Goal: Task Accomplishment & Management: Manage account settings

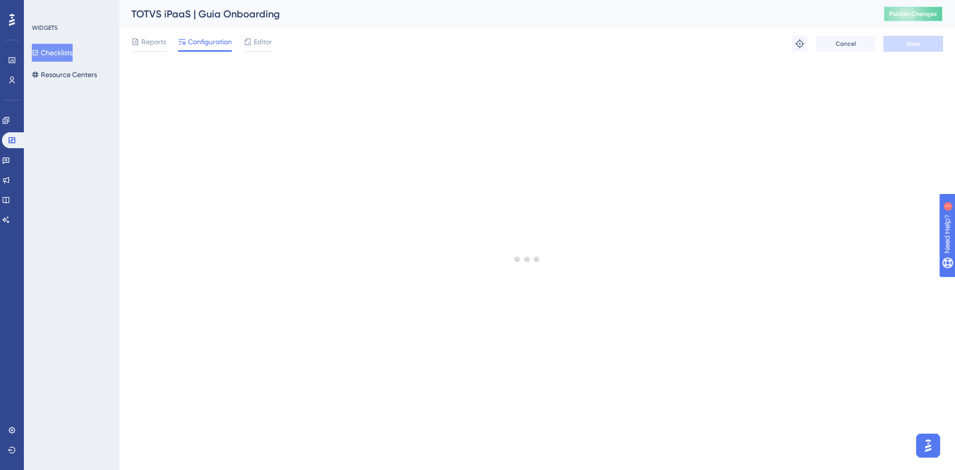
click at [910, 14] on span "Publish Changes" at bounding box center [914, 14] width 48 height 8
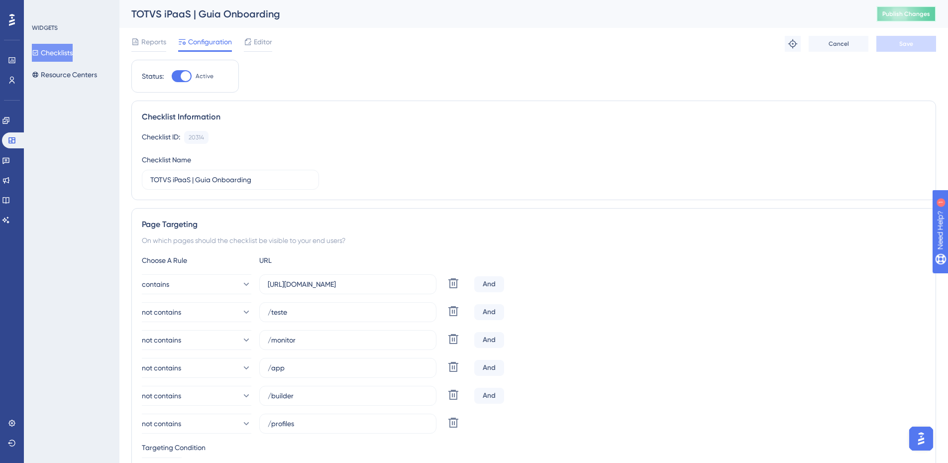
click at [917, 17] on span "Publish Changes" at bounding box center [906, 14] width 48 height 8
click at [907, 14] on span "Publish Changes" at bounding box center [906, 14] width 48 height 8
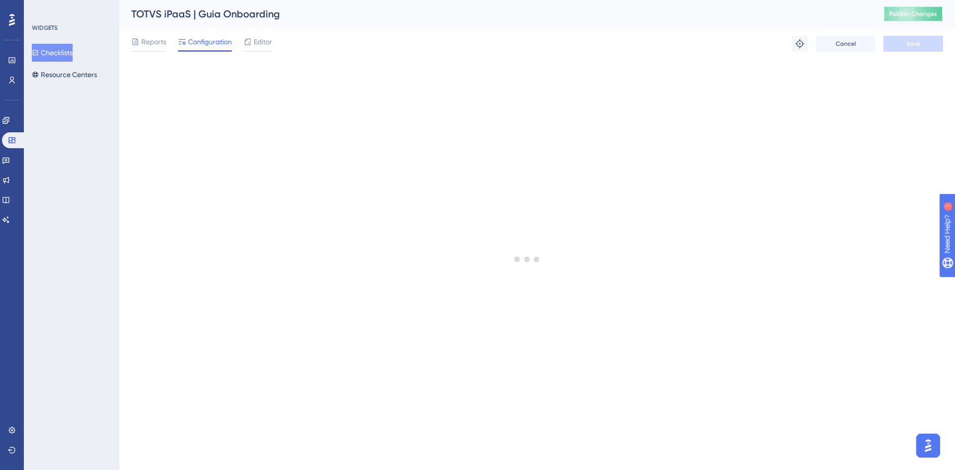
click at [889, 14] on button "Publish Changes" at bounding box center [914, 14] width 60 height 16
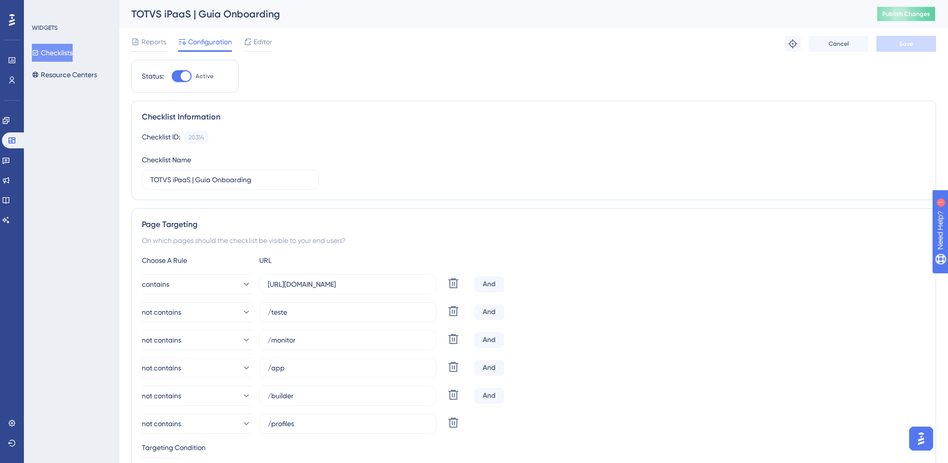
click at [929, 15] on span "Publish Changes" at bounding box center [906, 14] width 48 height 8
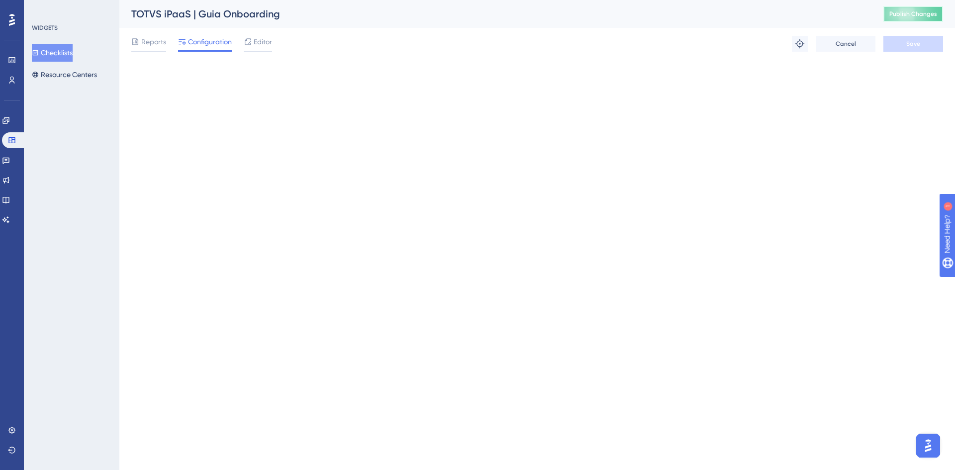
click at [899, 16] on span "Publish Changes" at bounding box center [914, 14] width 48 height 8
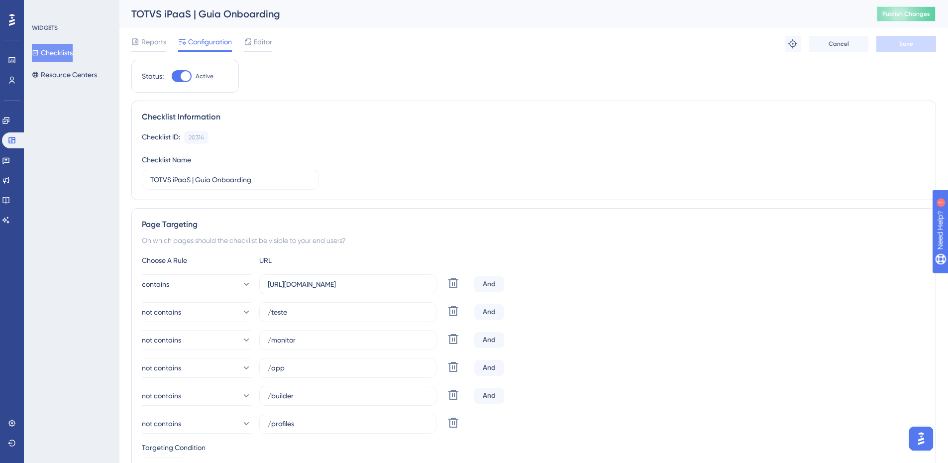
click at [899, 14] on span "Publish Changes" at bounding box center [906, 14] width 48 height 8
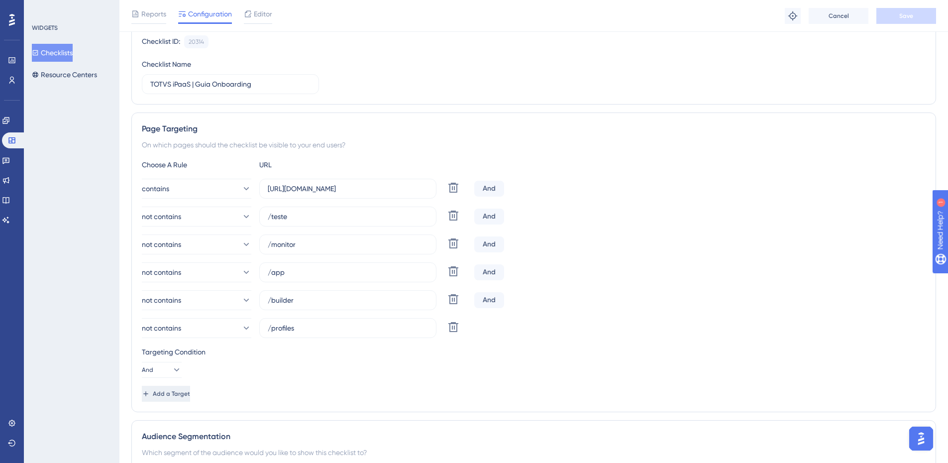
click at [190, 390] on span "Add a Target" at bounding box center [171, 394] width 37 height 8
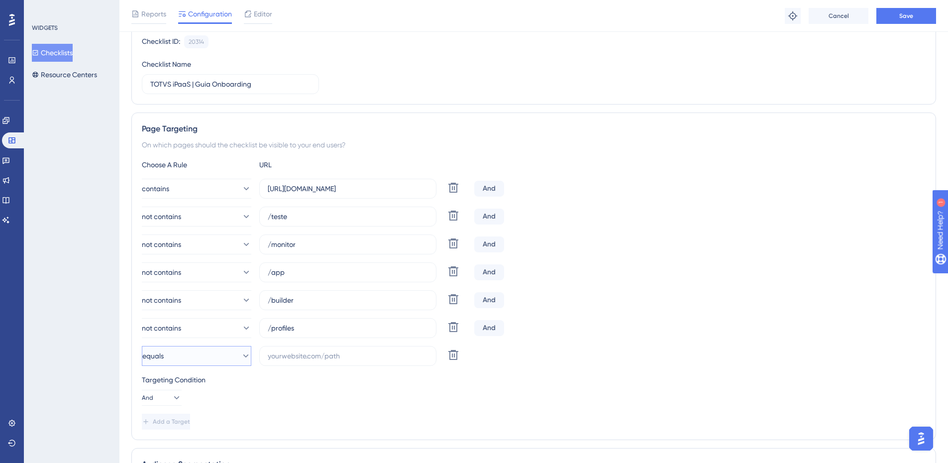
click at [244, 360] on button "equals" at bounding box center [196, 356] width 109 height 20
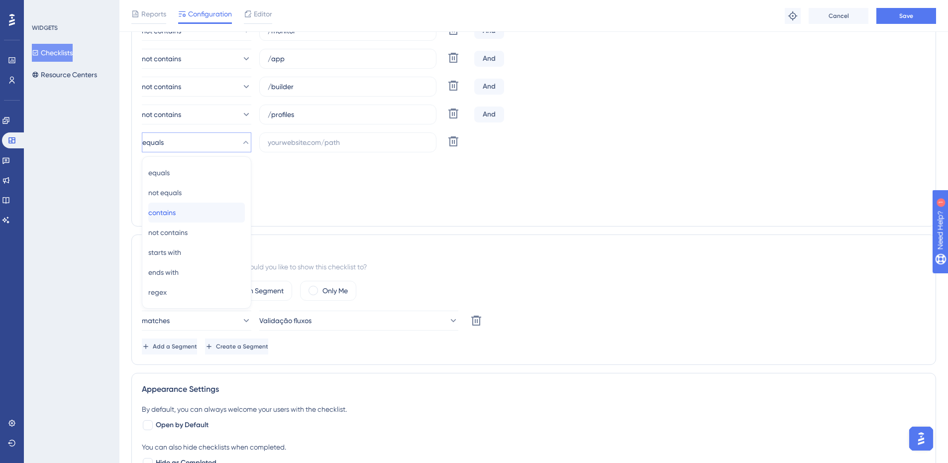
click at [212, 207] on div "contains contains" at bounding box center [196, 213] width 97 height 20
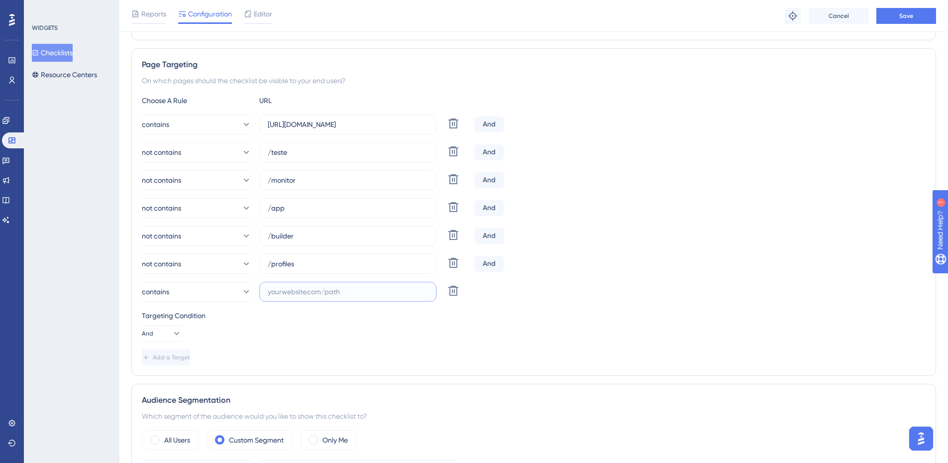
click at [321, 291] on input "text" at bounding box center [348, 291] width 160 height 11
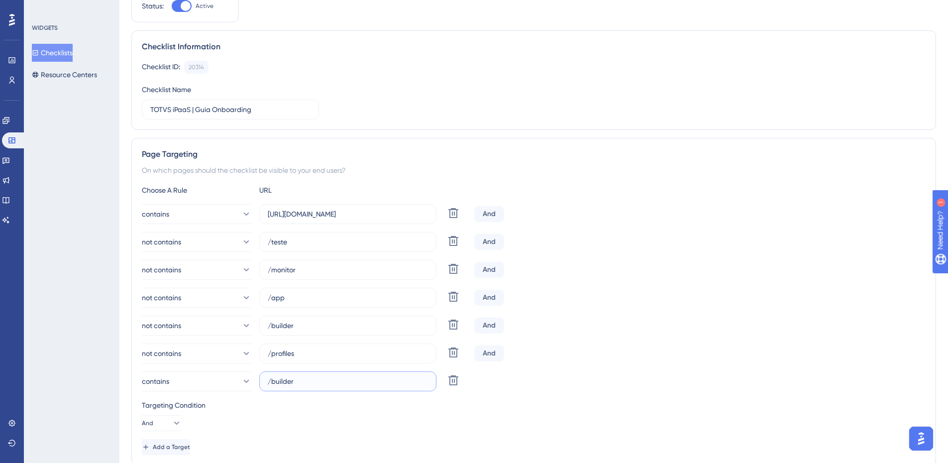
scroll to position [0, 0]
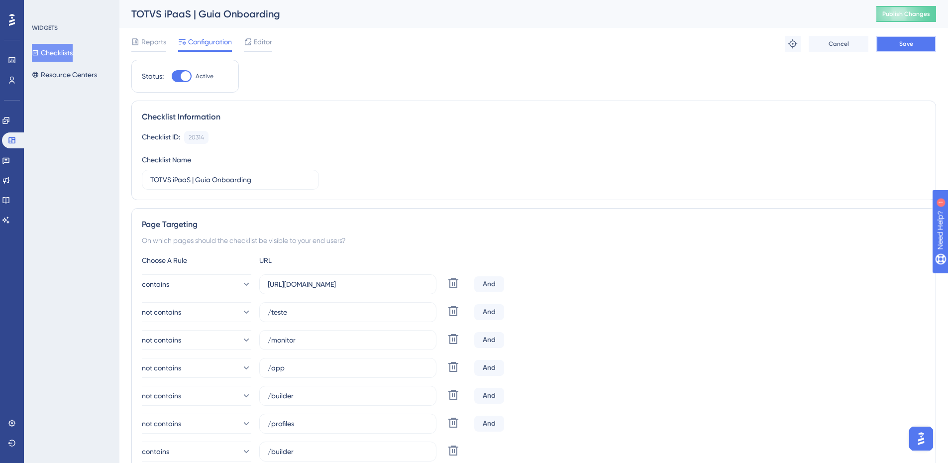
click at [901, 49] on button "Save" at bounding box center [906, 44] width 60 height 16
click at [903, 16] on span "Publish Changes" at bounding box center [906, 14] width 48 height 8
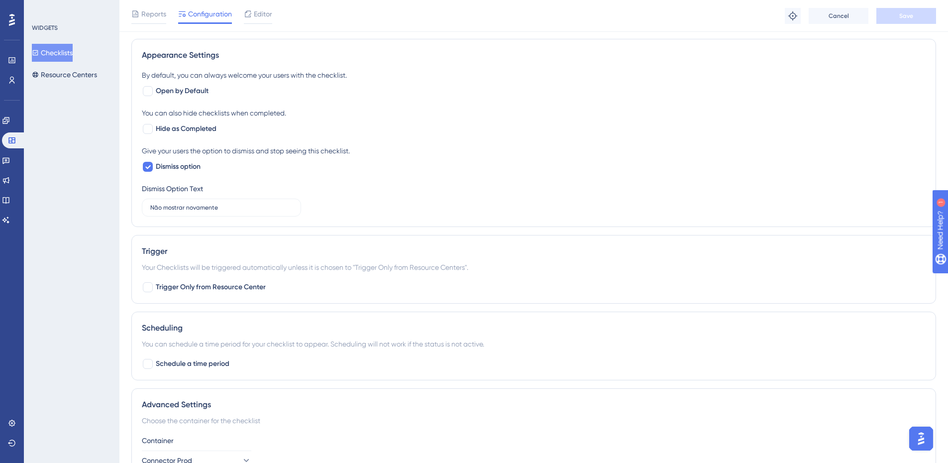
scroll to position [705, 0]
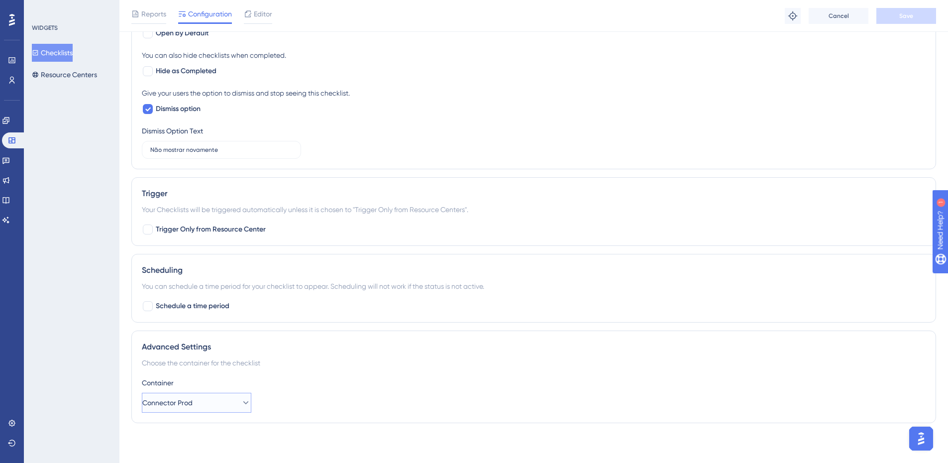
click at [241, 403] on icon at bounding box center [246, 403] width 10 height 10
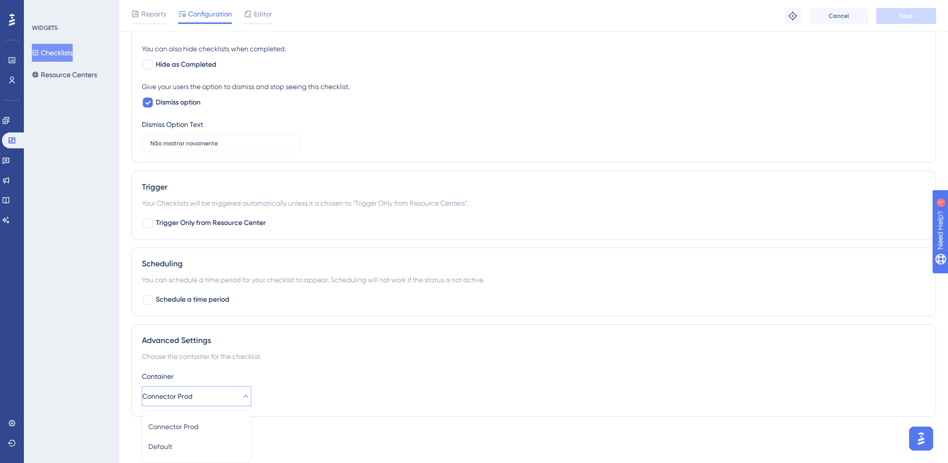
click at [246, 392] on button "Connector Prod" at bounding box center [196, 396] width 109 height 20
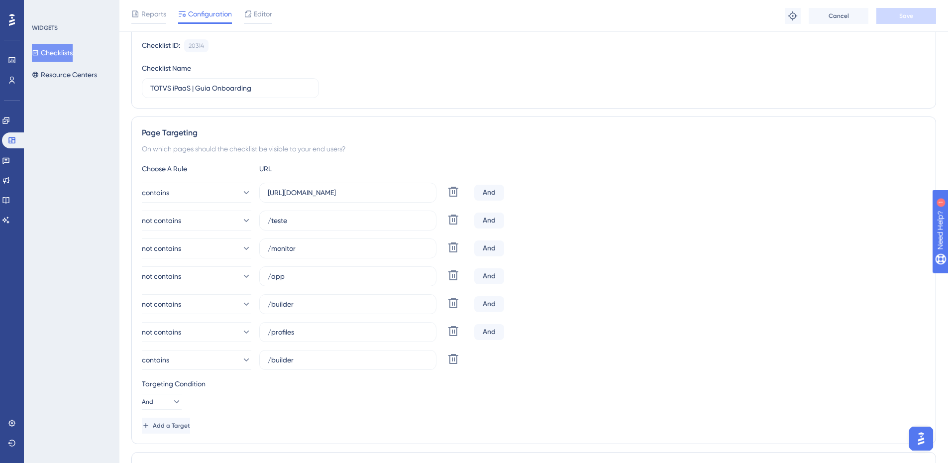
scroll to position [100, 0]
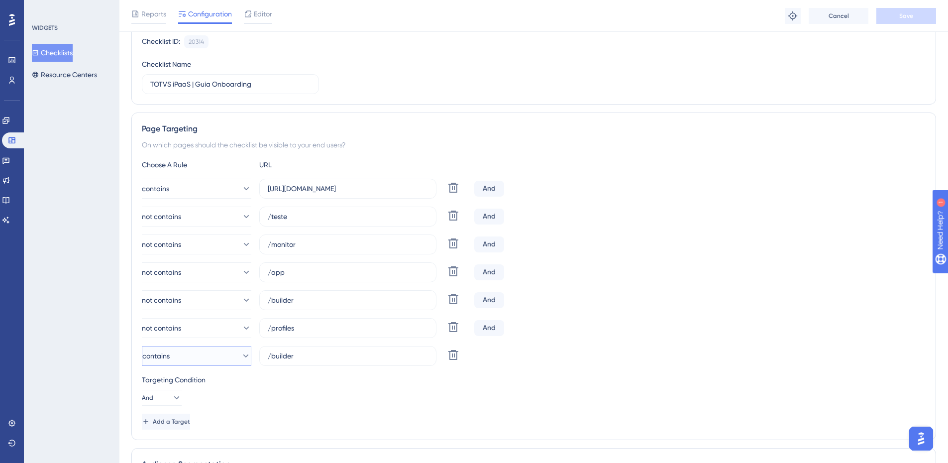
click at [237, 361] on button "contains" at bounding box center [196, 356] width 109 height 20
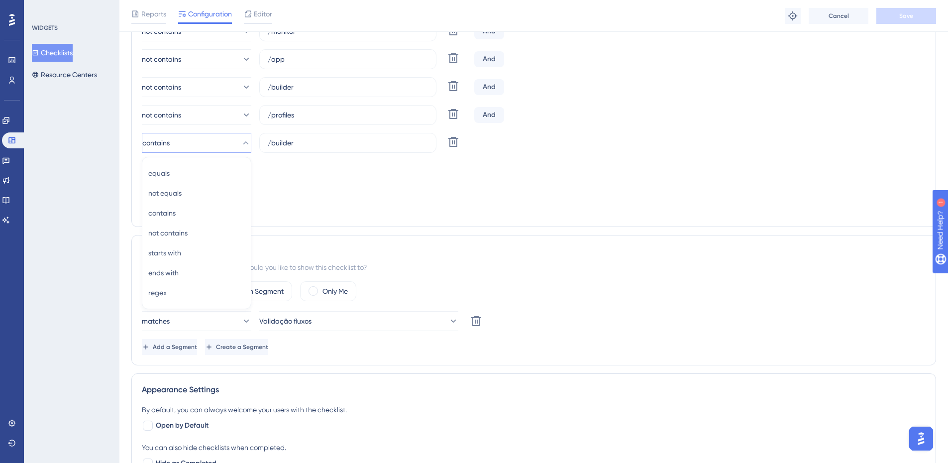
click at [361, 210] on div "Add a Target" at bounding box center [534, 209] width 784 height 16
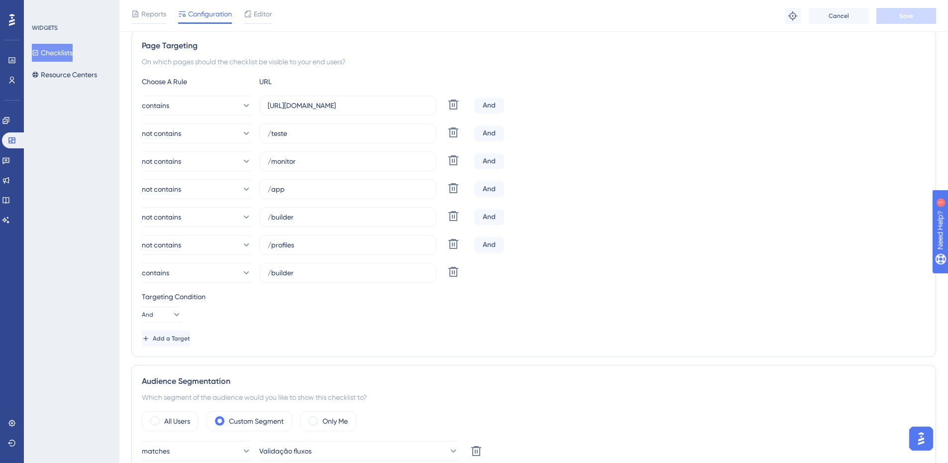
scroll to position [163, 0]
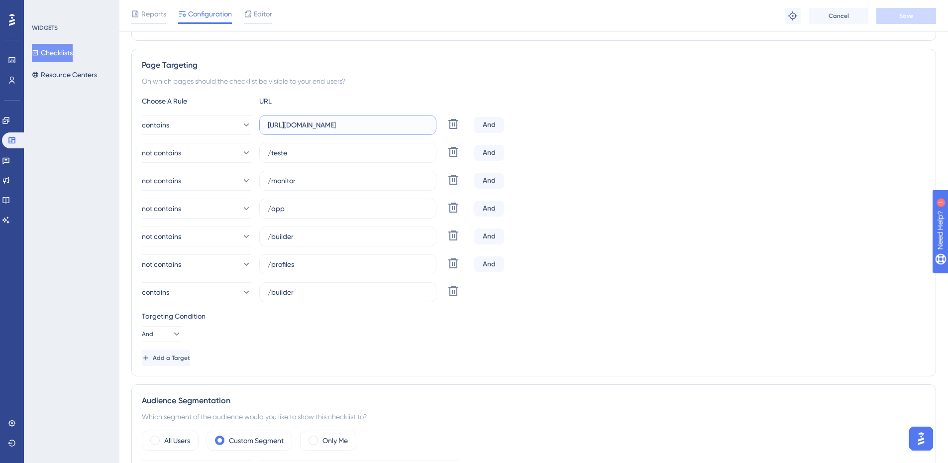
drag, startPoint x: 353, startPoint y: 122, endPoint x: 262, endPoint y: 133, distance: 91.2
click at [262, 133] on label "[URL][DOMAIN_NAME]" at bounding box center [347, 125] width 177 height 20
click at [267, 297] on label "/builder" at bounding box center [347, 292] width 177 height 20
click at [268, 297] on input "/builder" at bounding box center [348, 292] width 160 height 11
paste input "[URL][DOMAIN_NAME]"
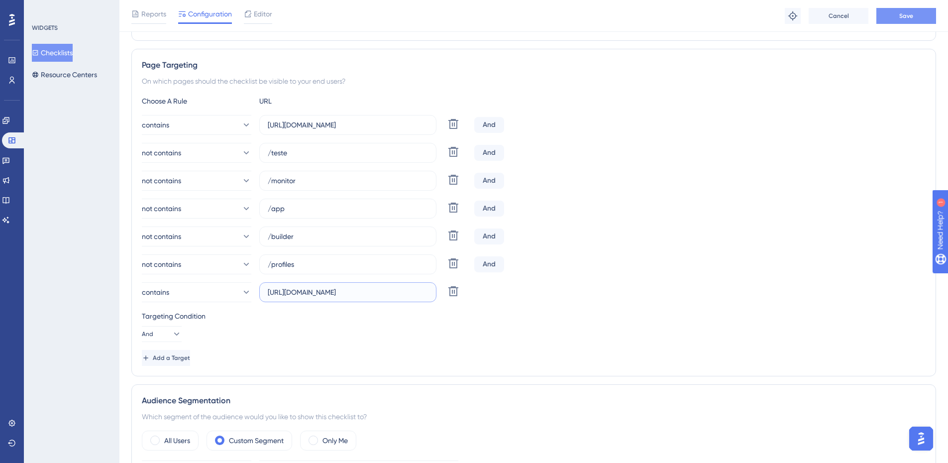
type input "[URL][DOMAIN_NAME]"
click at [910, 11] on button "Save" at bounding box center [906, 16] width 60 height 16
drag, startPoint x: 373, startPoint y: 295, endPoint x: 259, endPoint y: 300, distance: 114.0
click at [259, 300] on div "contains [URL][DOMAIN_NAME] Delete" at bounding box center [306, 292] width 328 height 20
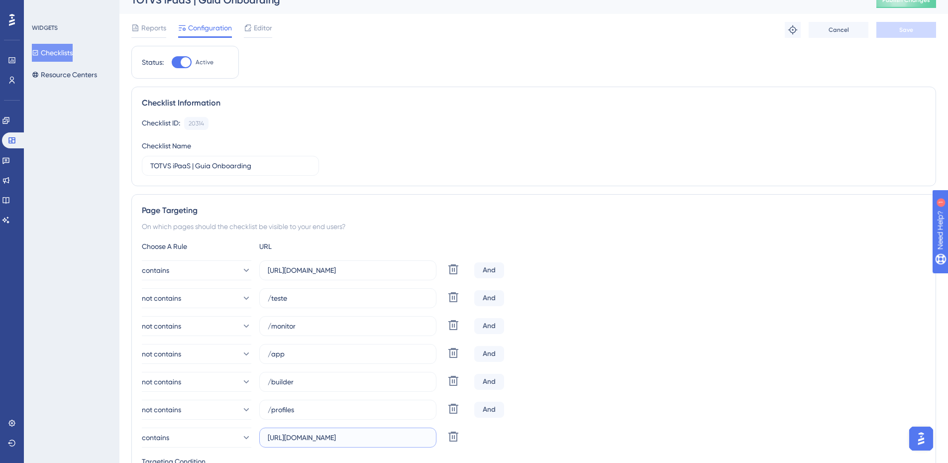
scroll to position [0, 0]
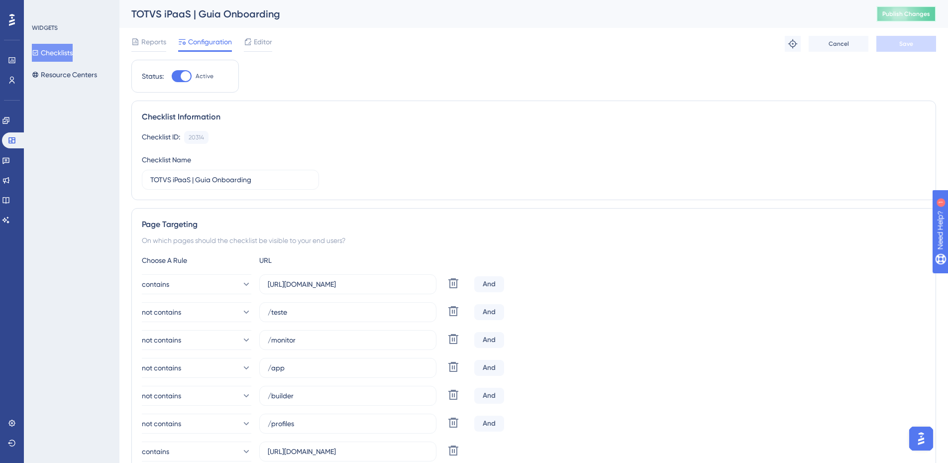
click at [911, 18] on button "Publish Changes" at bounding box center [906, 14] width 60 height 16
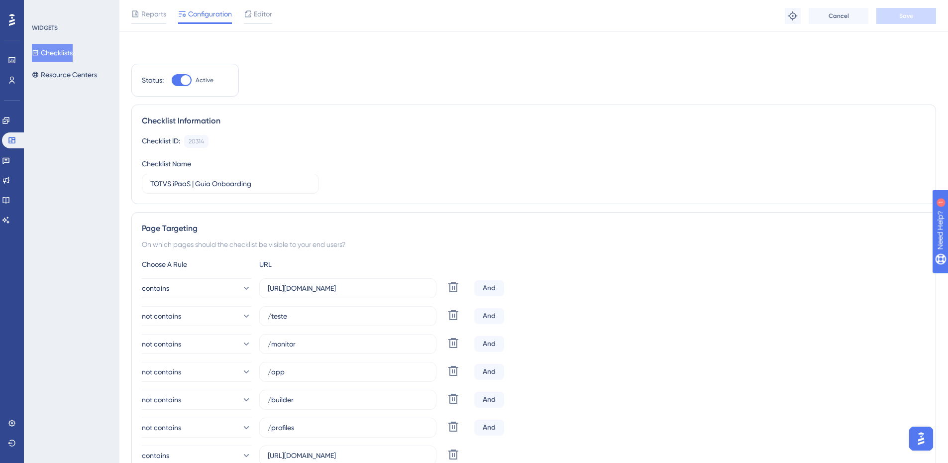
scroll to position [100, 0]
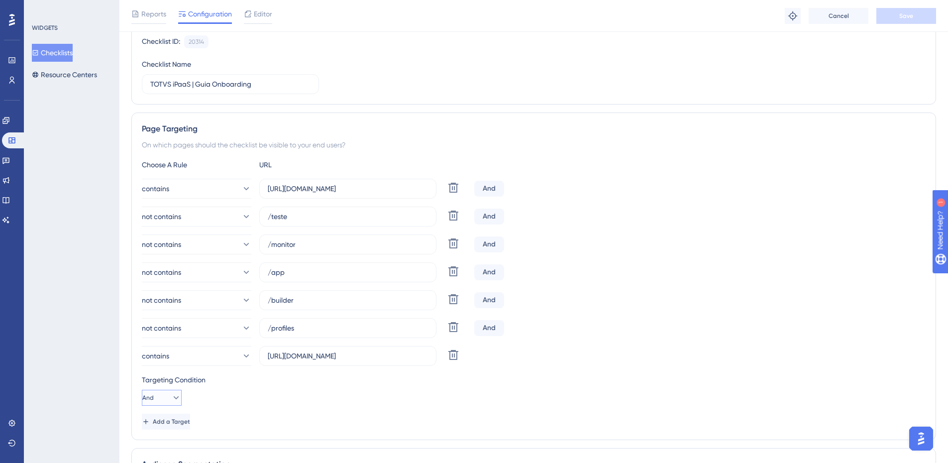
click at [174, 393] on icon at bounding box center [176, 398] width 10 height 10
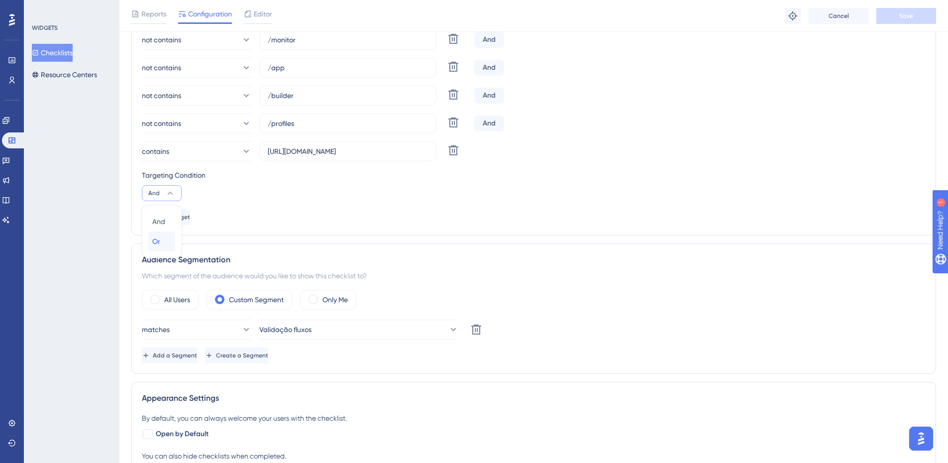
click at [170, 243] on div "Or Or" at bounding box center [161, 241] width 19 height 20
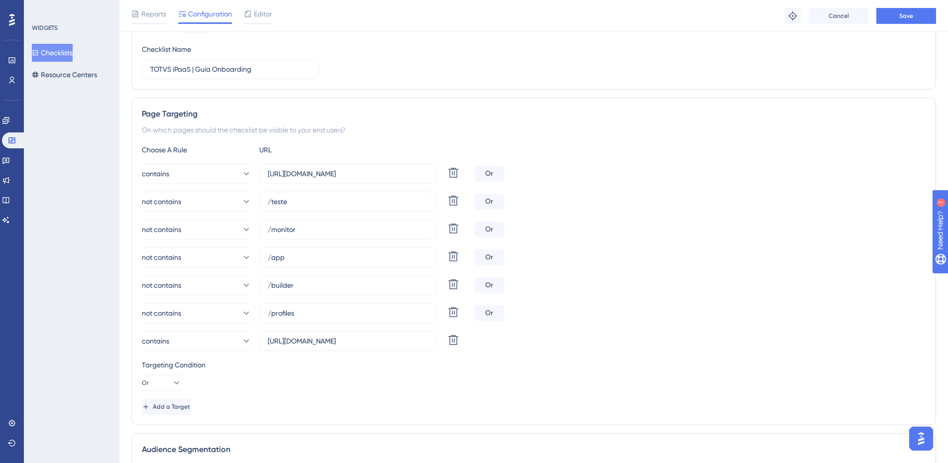
scroll to position [105, 0]
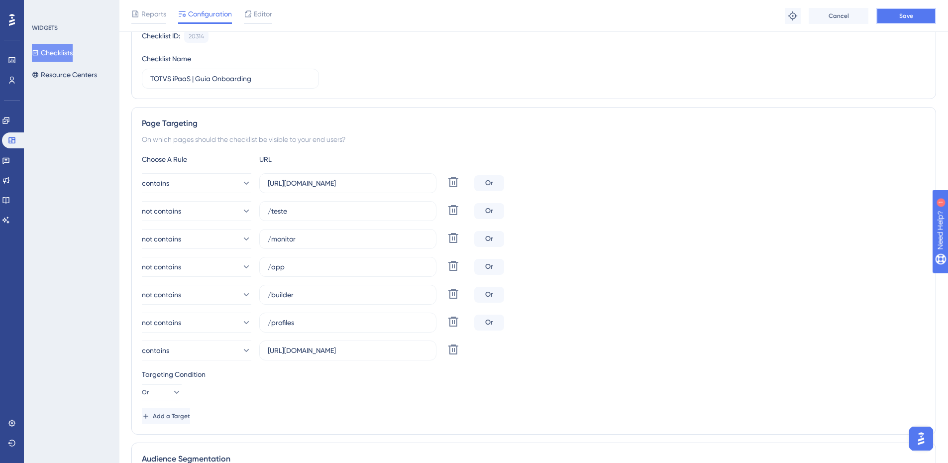
click at [905, 18] on span "Save" at bounding box center [906, 16] width 14 height 8
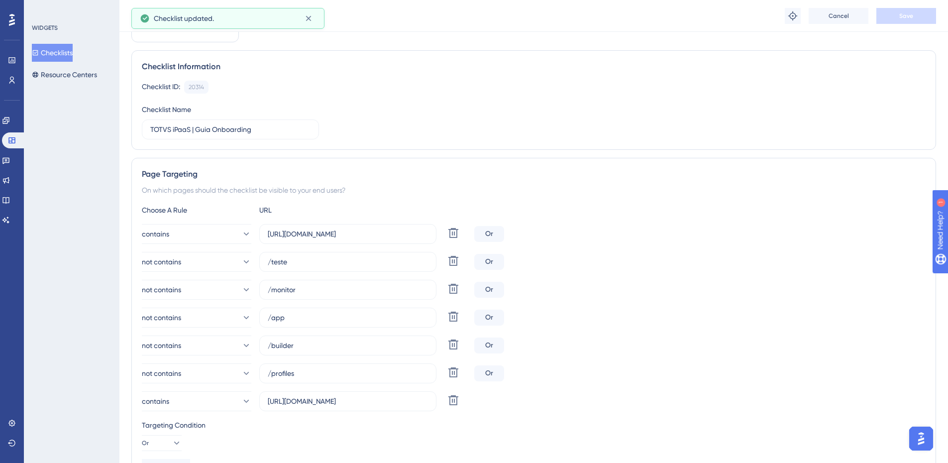
scroll to position [0, 0]
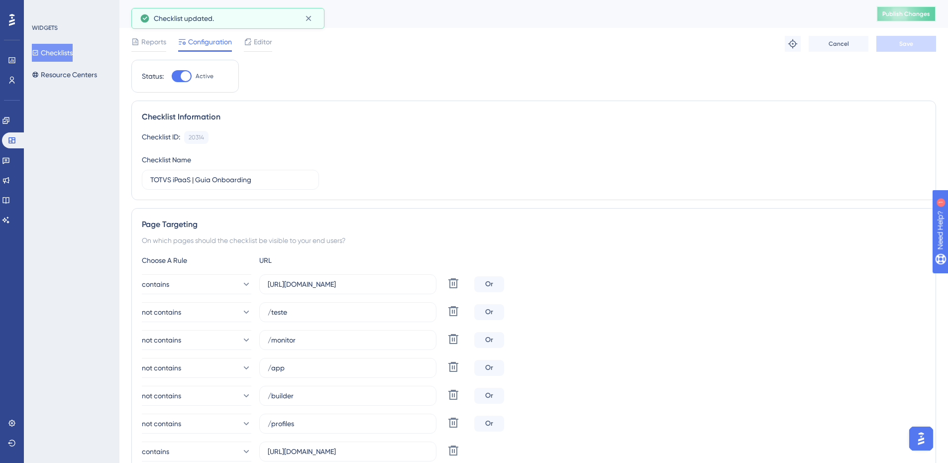
click at [899, 6] on button "Publish Changes" at bounding box center [906, 14] width 60 height 16
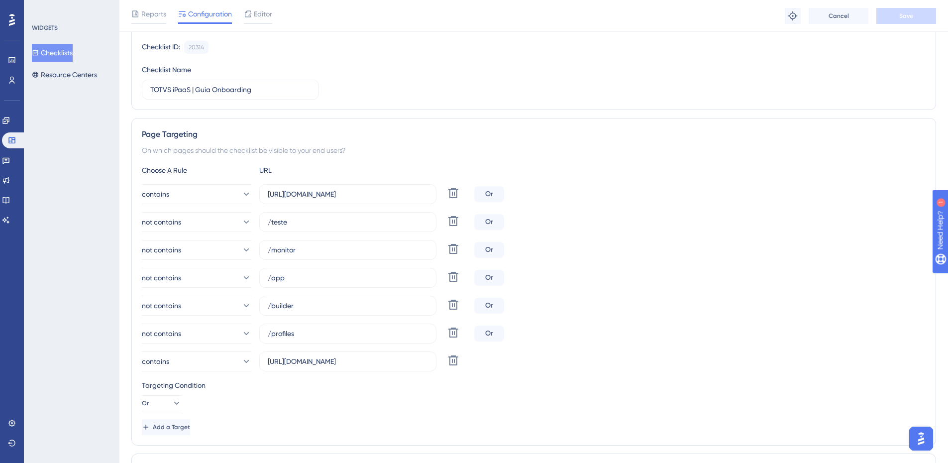
scroll to position [149, 0]
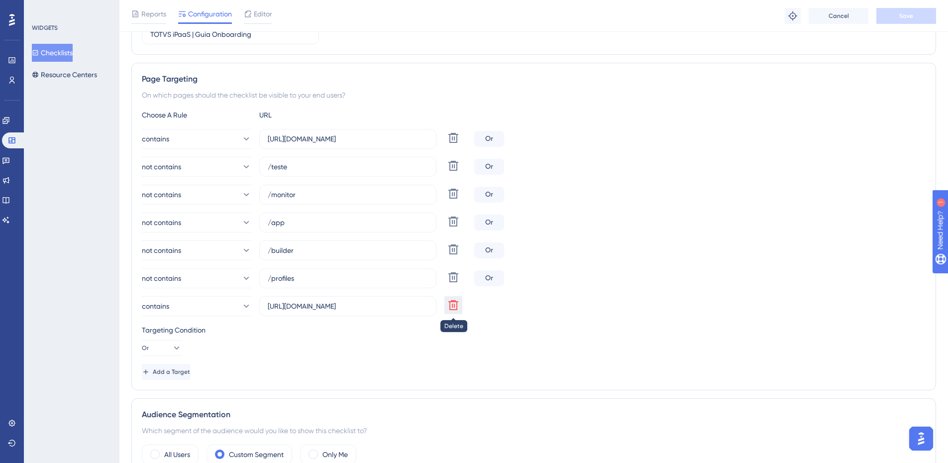
click at [447, 306] on icon at bounding box center [453, 305] width 12 height 12
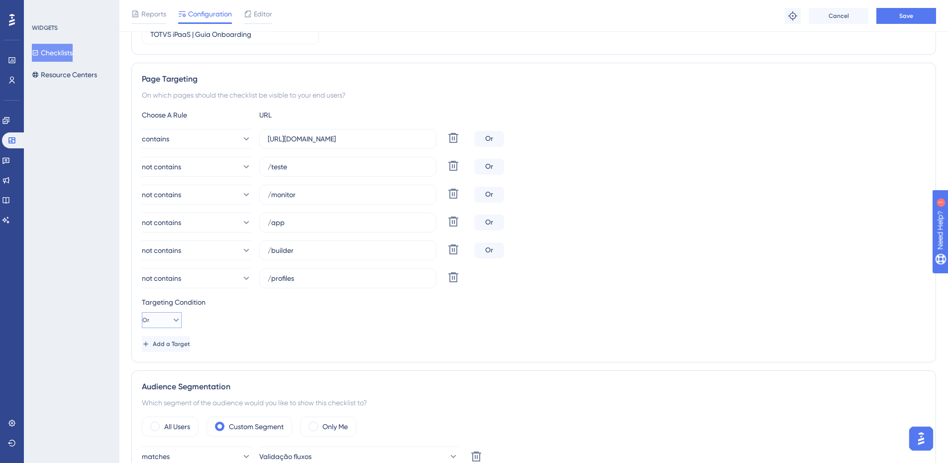
click at [171, 322] on icon at bounding box center [176, 320] width 10 height 10
click at [171, 348] on button "And And" at bounding box center [161, 348] width 27 height 20
drag, startPoint x: 302, startPoint y: 249, endPoint x: 272, endPoint y: 247, distance: 30.4
click at [272, 247] on input "/builder" at bounding box center [348, 250] width 160 height 11
click at [901, 9] on button "Save" at bounding box center [906, 16] width 60 height 16
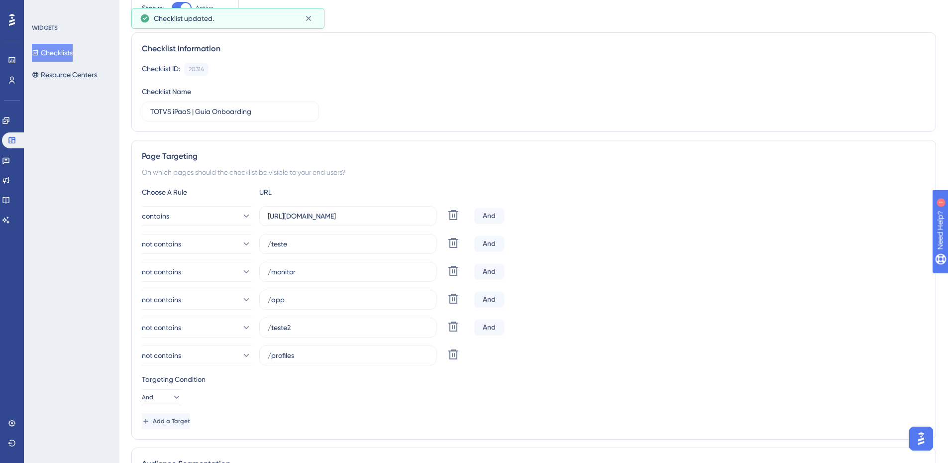
scroll to position [0, 0]
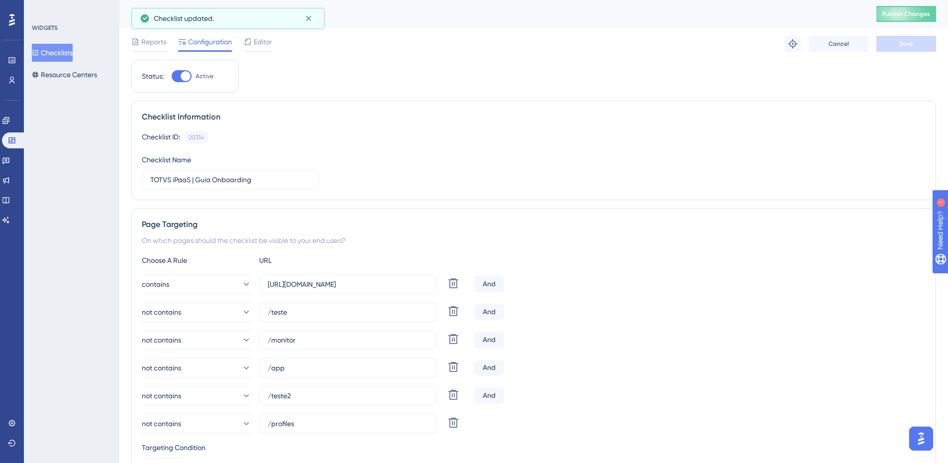
click at [897, 24] on div "TOTVS iPaaS | Guia Onboarding Publish Changes" at bounding box center [533, 14] width 828 height 28
click at [898, 18] on button "Publish Changes" at bounding box center [906, 14] width 60 height 16
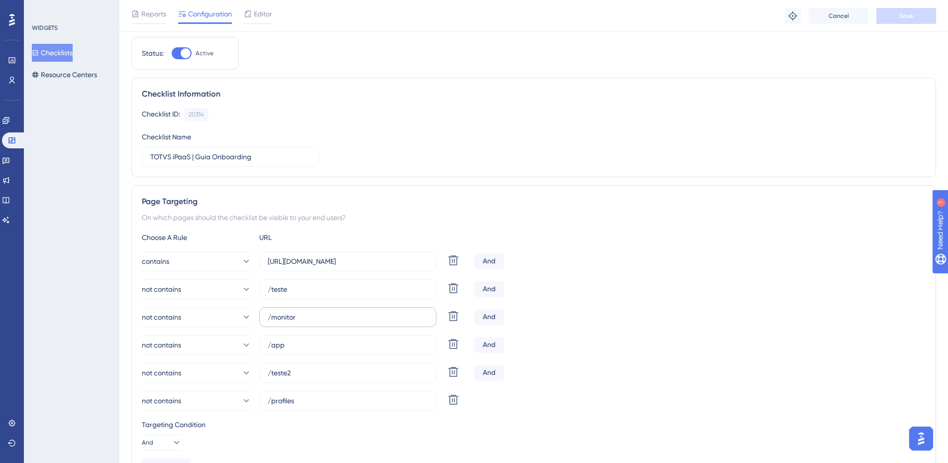
scroll to position [50, 0]
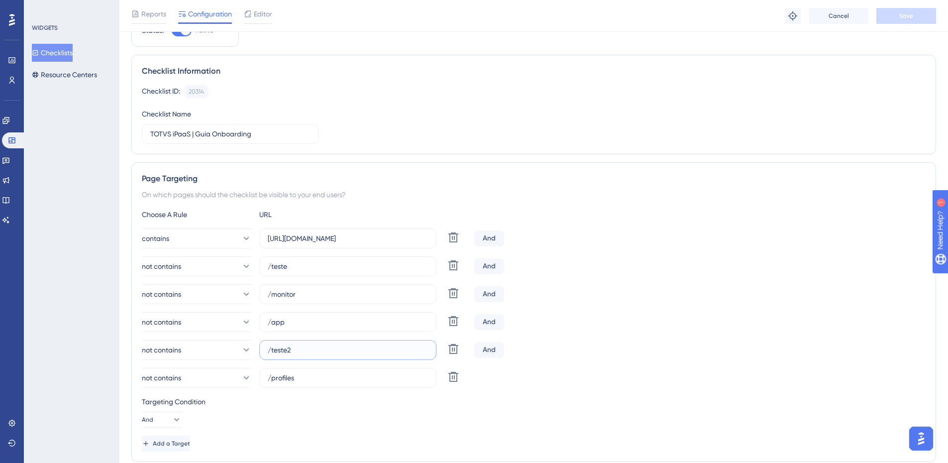
drag, startPoint x: 304, startPoint y: 347, endPoint x: 272, endPoint y: 350, distance: 32.0
click at [272, 350] on input "/teste2" at bounding box center [348, 349] width 160 height 11
type input "/builder"
click at [907, 18] on span "Save" at bounding box center [906, 16] width 14 height 8
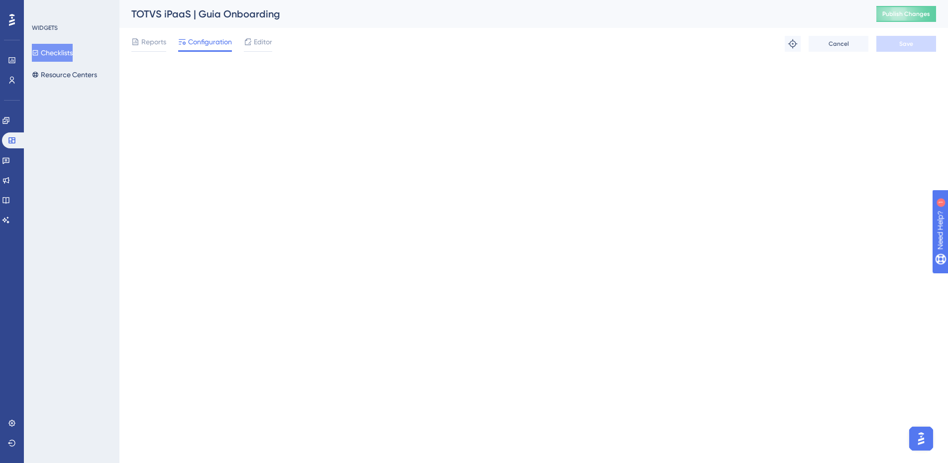
scroll to position [0, 0]
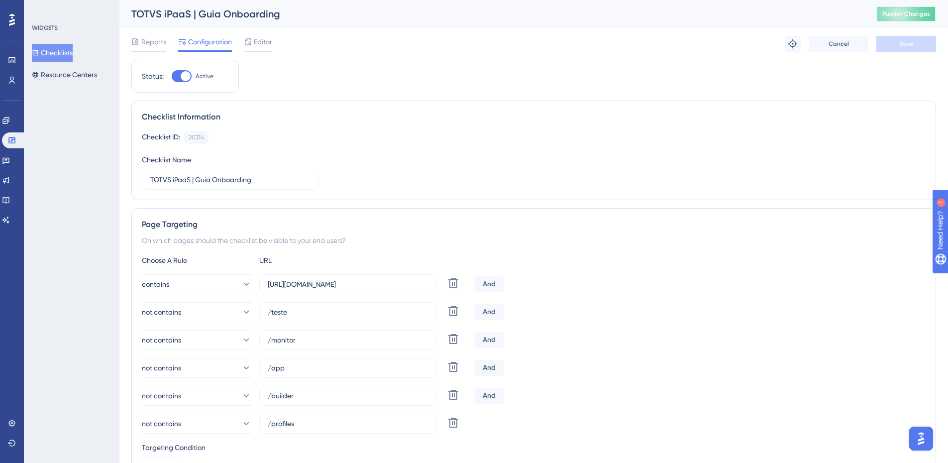
click at [915, 18] on button "Publish Changes" at bounding box center [906, 14] width 60 height 16
click at [11, 418] on link at bounding box center [12, 423] width 8 height 16
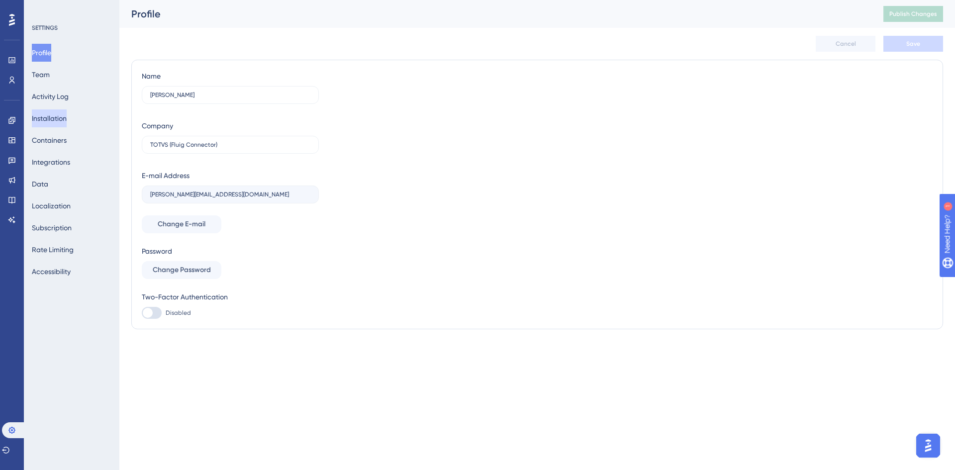
click at [67, 124] on button "Installation" at bounding box center [49, 118] width 35 height 18
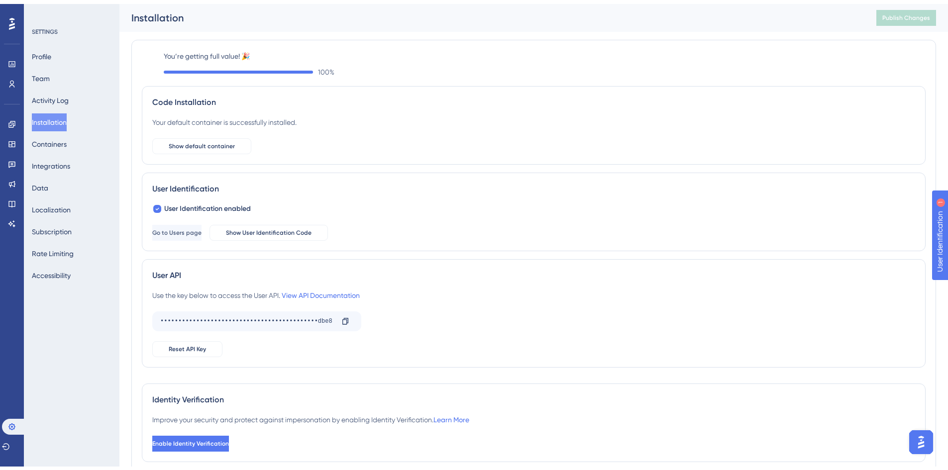
scroll to position [54, 0]
